Goal: Navigation & Orientation: Find specific page/section

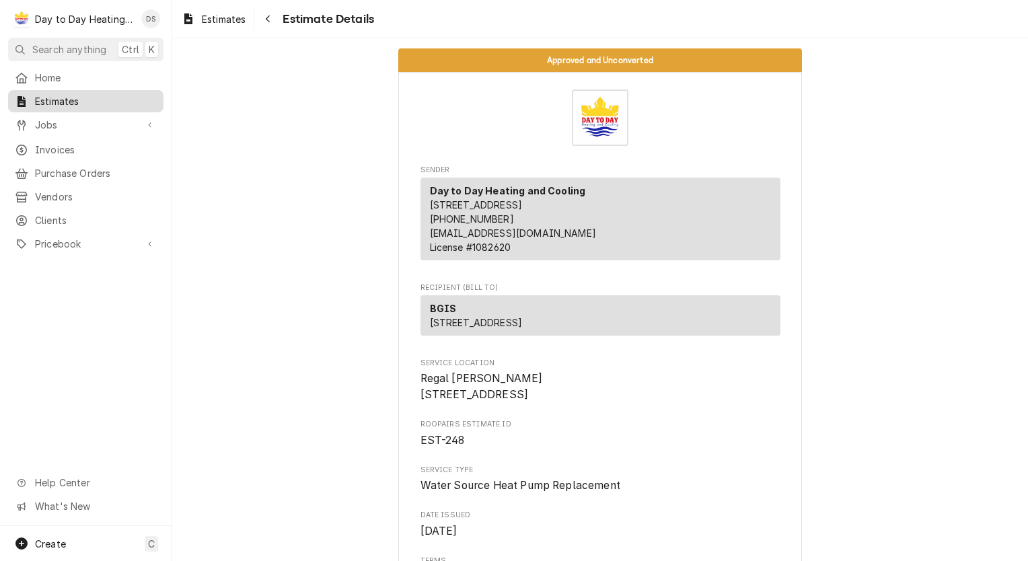
scroll to position [5632, 0]
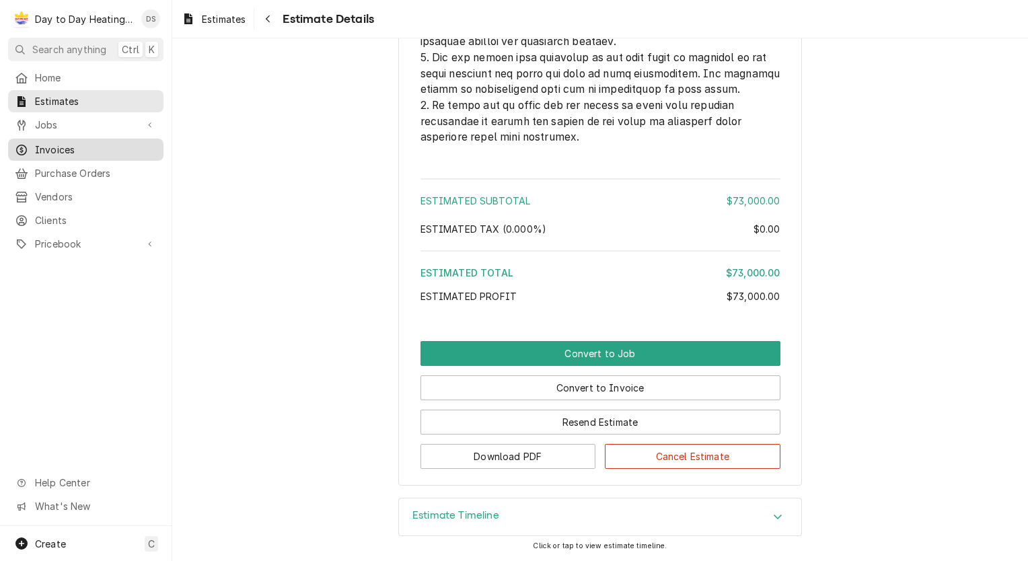
click at [75, 149] on span "Invoices" at bounding box center [96, 150] width 122 height 14
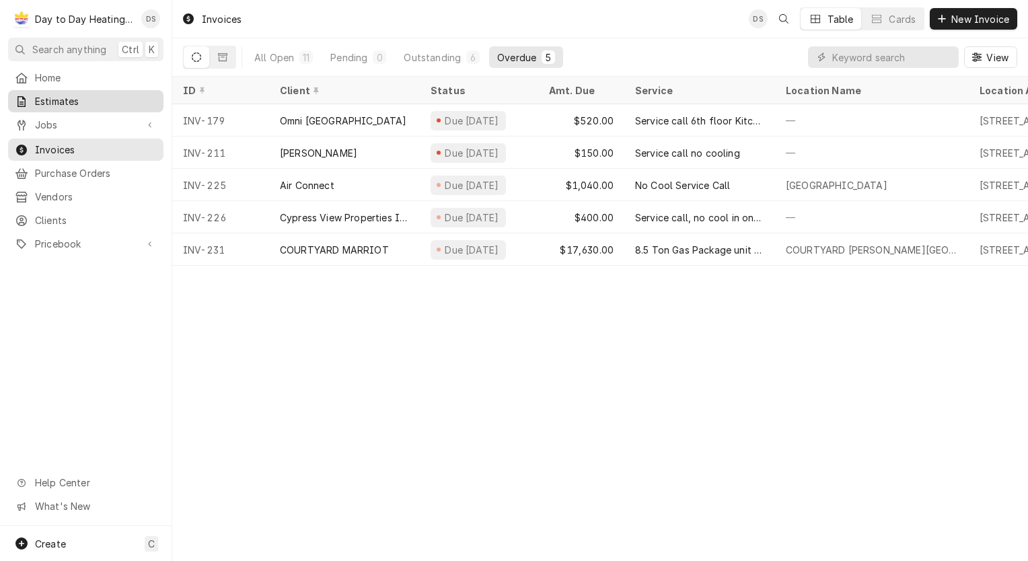
click at [62, 100] on span "Estimates" at bounding box center [96, 101] width 122 height 14
